Goal: Task Accomplishment & Management: Manage account settings

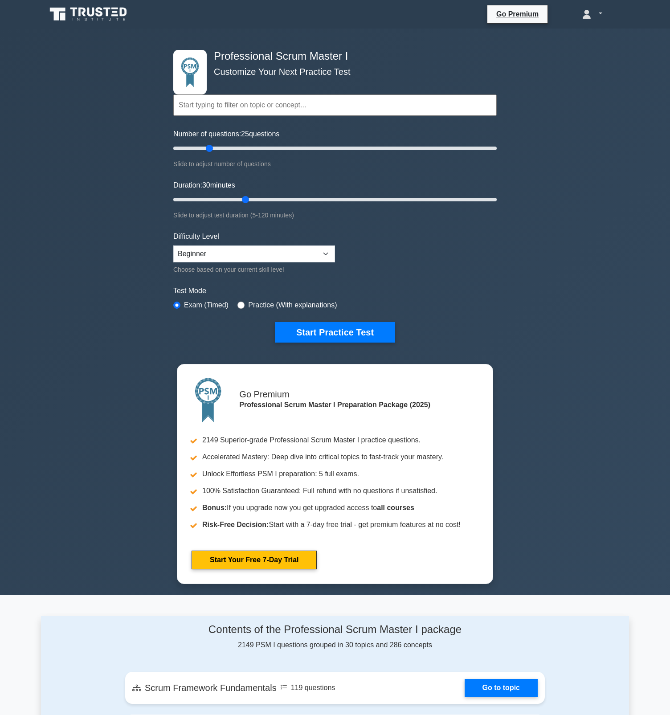
click at [601, 16] on link at bounding box center [592, 14] width 63 height 18
click at [584, 35] on link "Profile" at bounding box center [596, 35] width 70 height 14
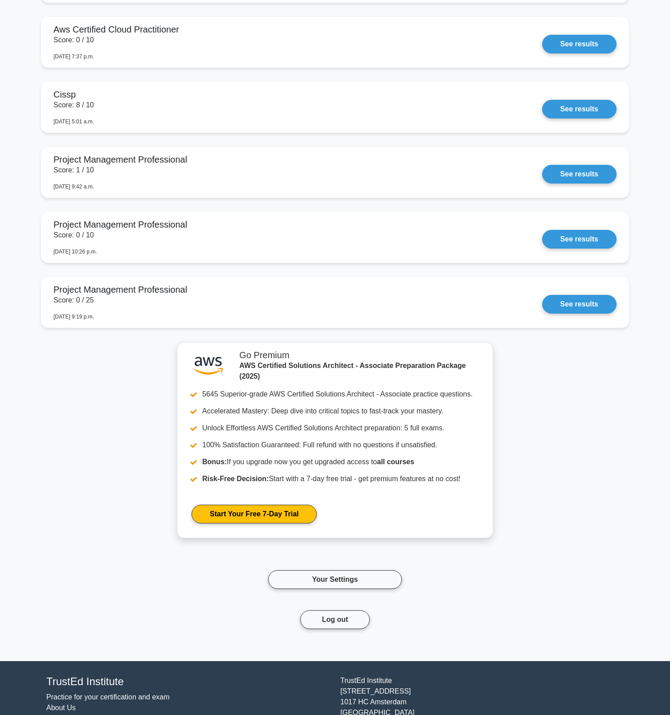
scroll to position [3973, 0]
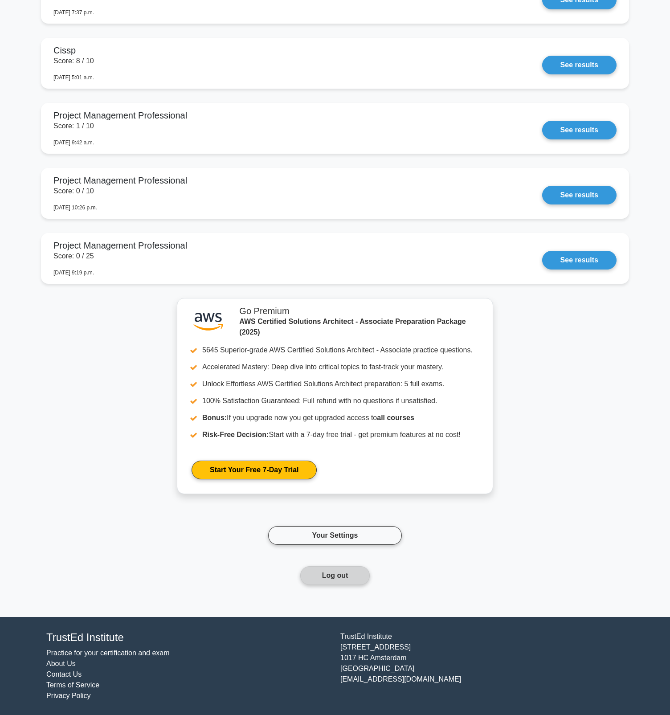
click at [337, 576] on button "Log out" at bounding box center [335, 575] width 70 height 19
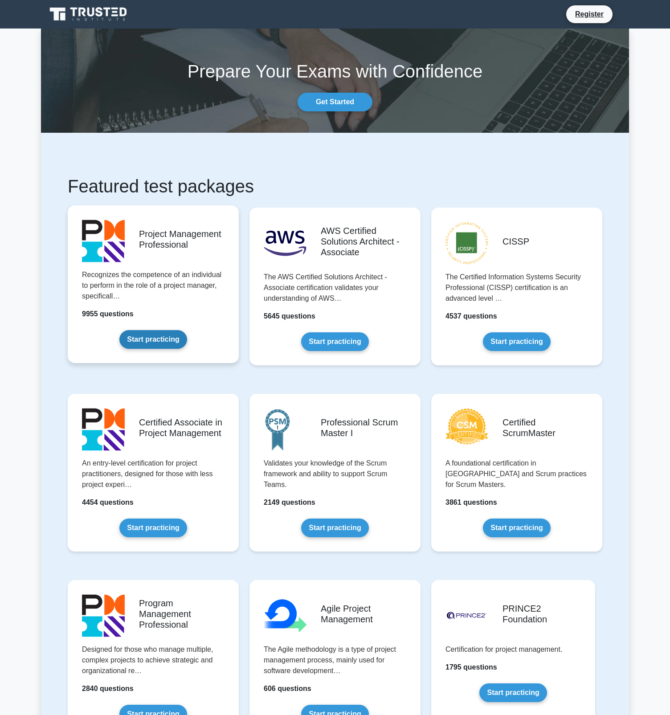
click at [175, 340] on link "Start practicing" at bounding box center [152, 339] width 67 height 19
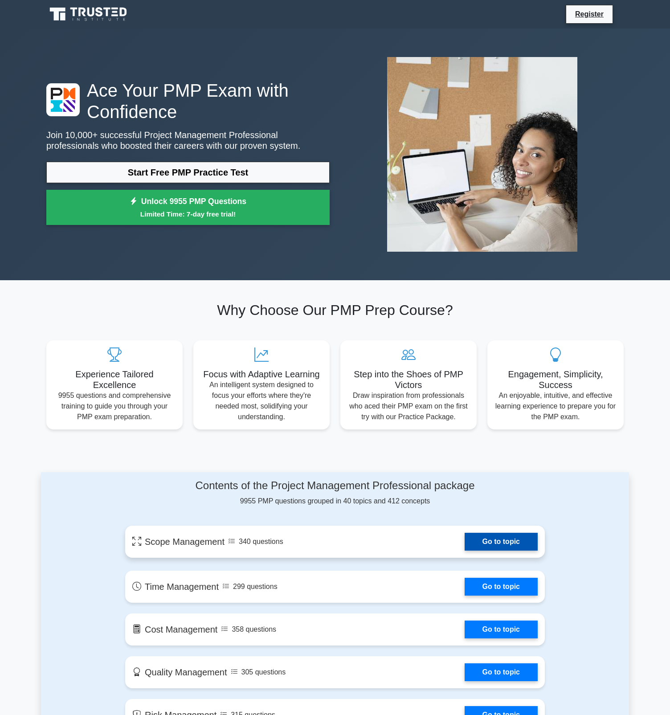
click at [498, 540] on link "Go to topic" at bounding box center [501, 542] width 73 height 18
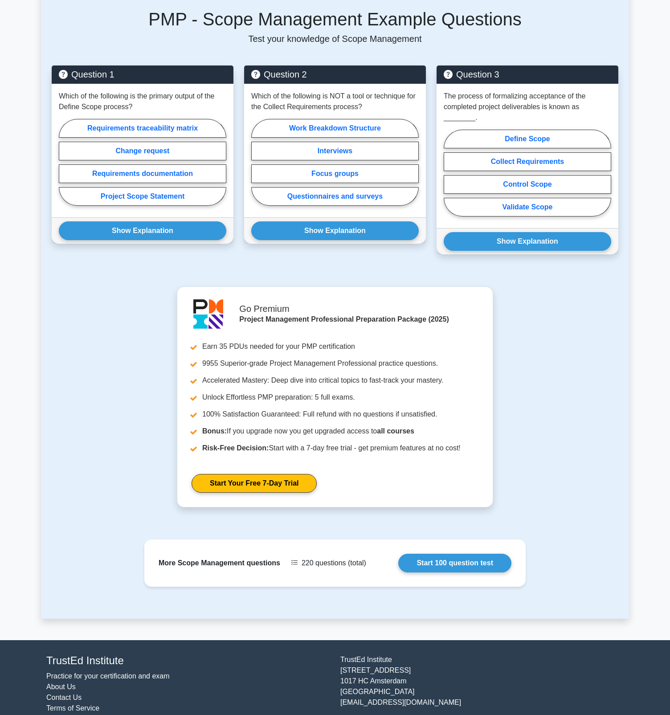
scroll to position [567, 0]
